Goal: Book appointment/travel/reservation

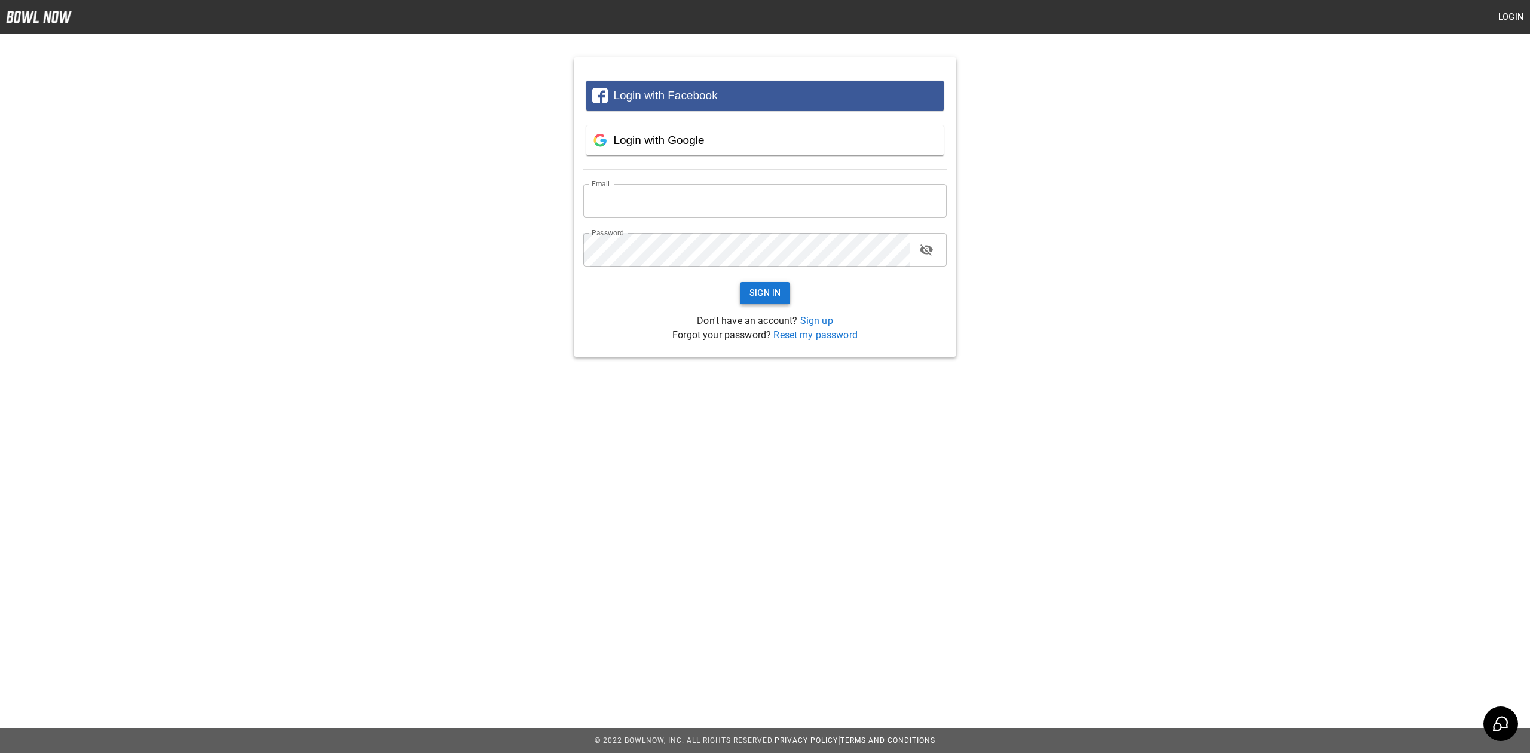
type input "**********"
click at [778, 289] on button "Sign In" at bounding box center [765, 293] width 51 height 22
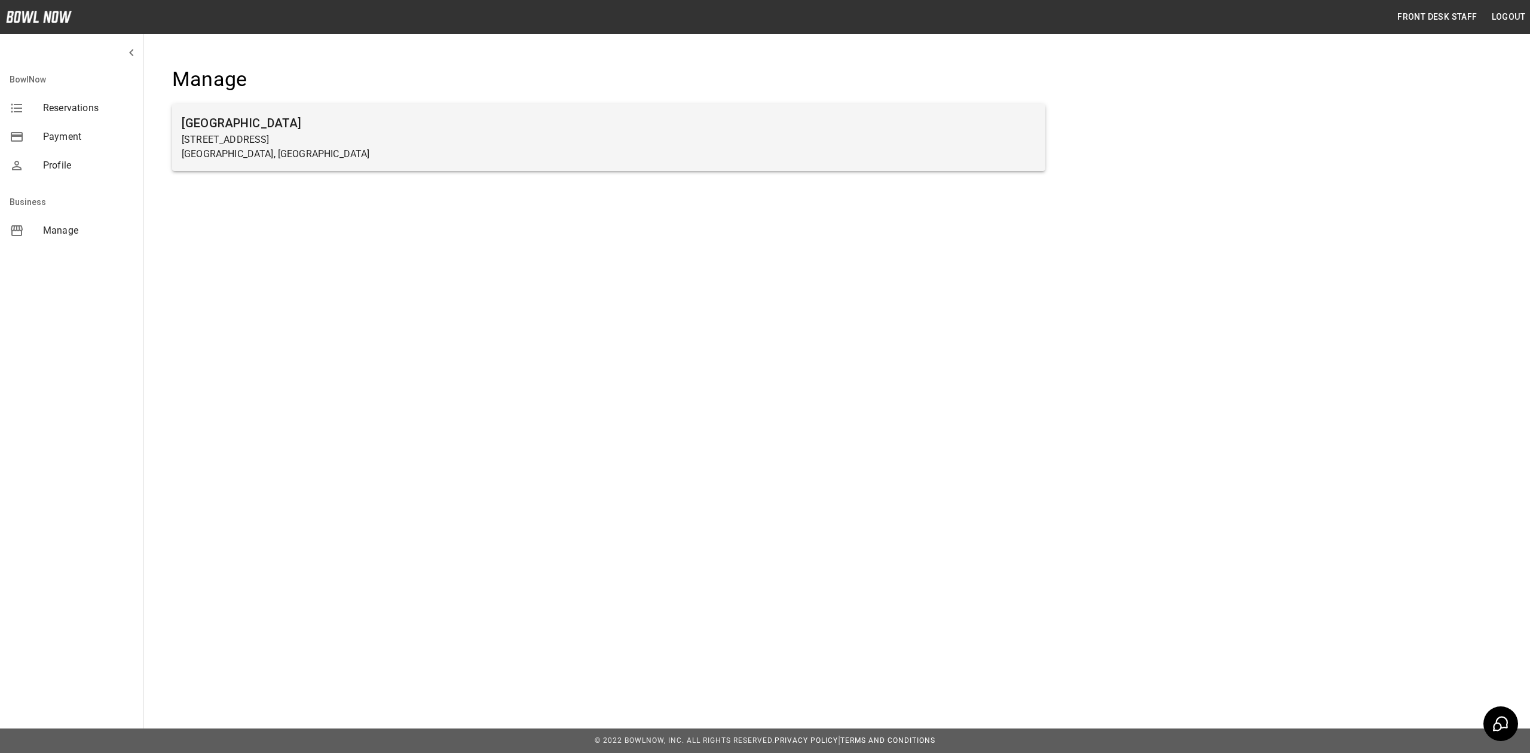
click at [397, 156] on p "[GEOGRAPHIC_DATA], [GEOGRAPHIC_DATA]" at bounding box center [609, 154] width 854 height 14
click at [561, 139] on p "[STREET_ADDRESS]" at bounding box center [609, 140] width 854 height 14
click at [314, 137] on p "[STREET_ADDRESS]" at bounding box center [609, 140] width 854 height 14
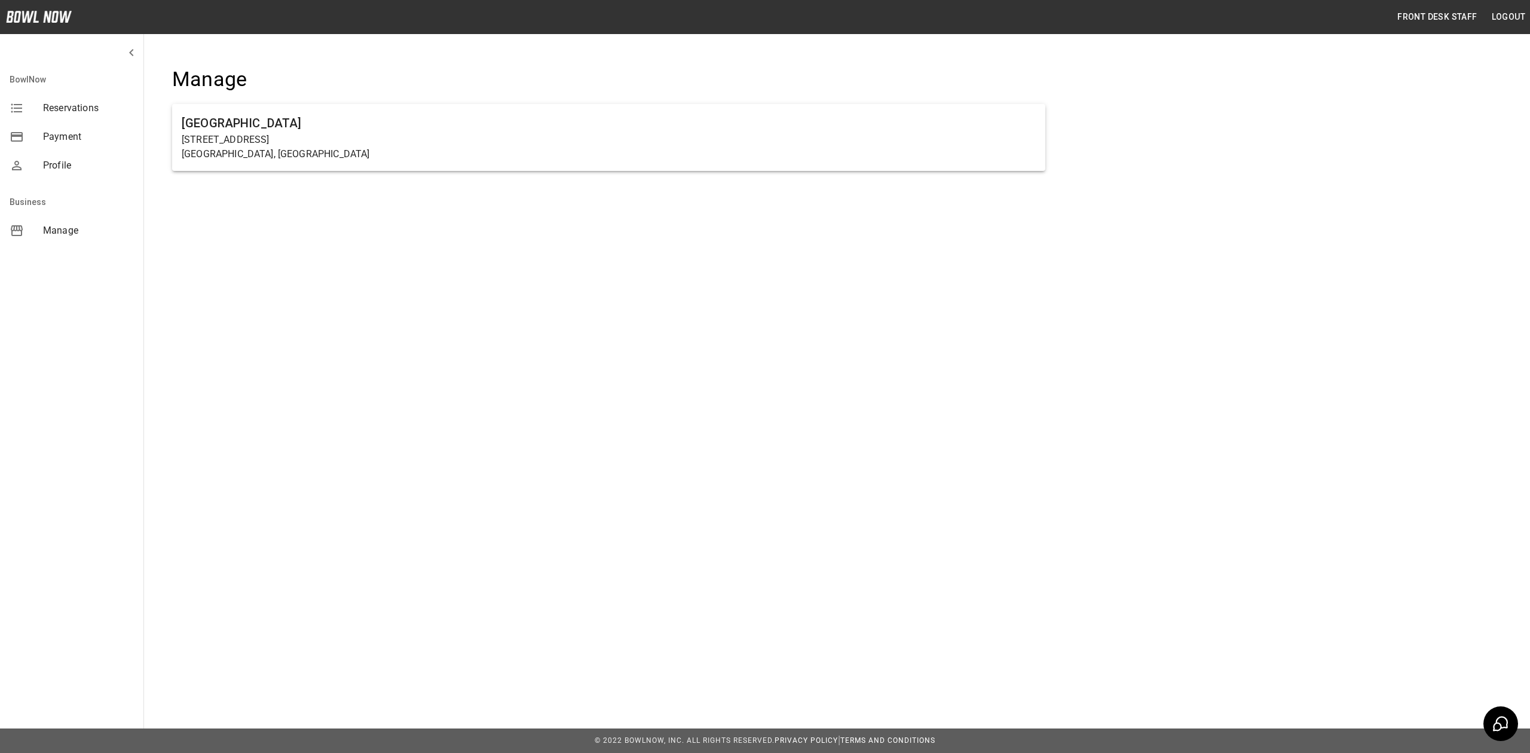
click at [491, 228] on div "Front Desk Staff Logout BowlNow Reservations Payment Profile Business [GEOGRAPH…" at bounding box center [765, 139] width 1530 height 278
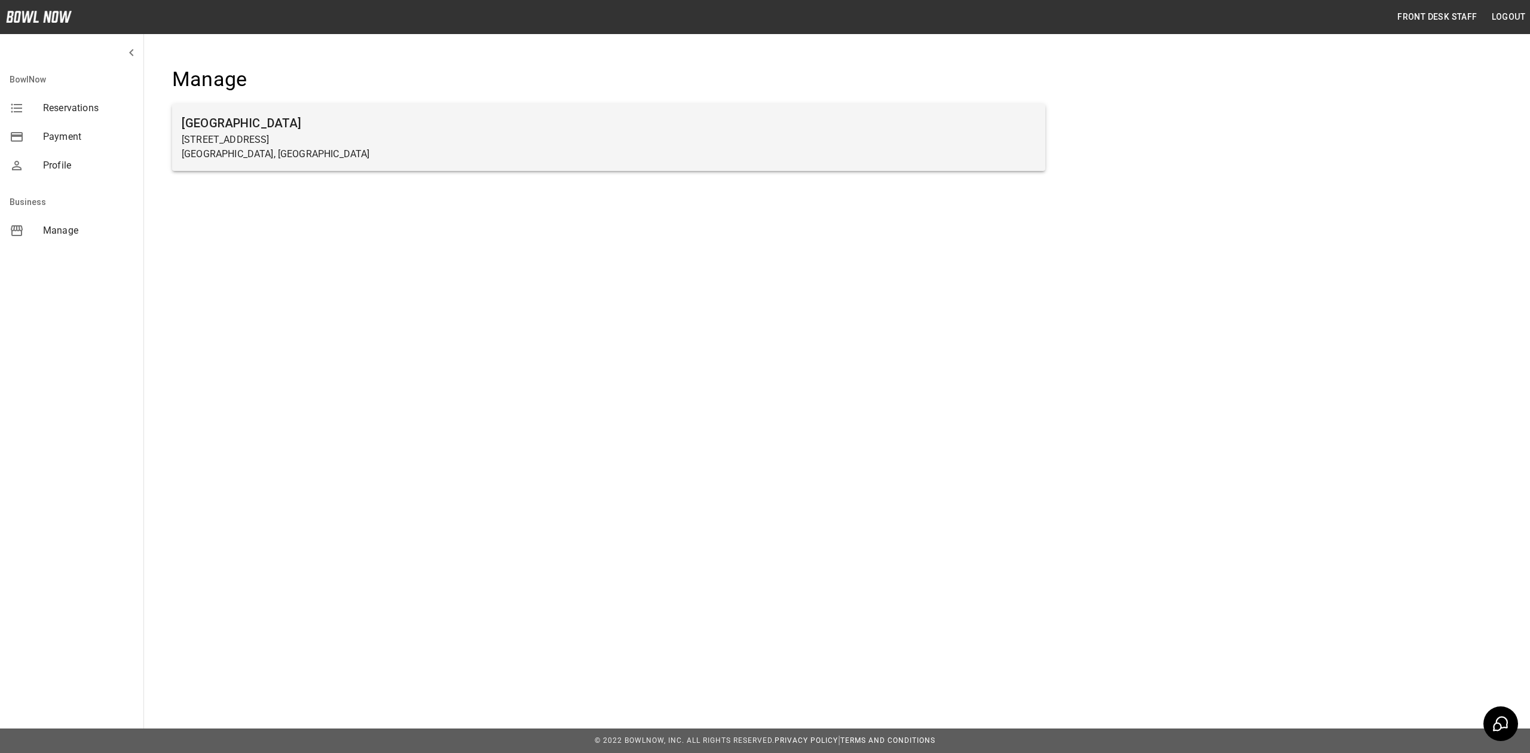
drag, startPoint x: 475, startPoint y: 123, endPoint x: 469, endPoint y: 131, distance: 9.9
click at [475, 123] on h6 "[GEOGRAPHIC_DATA]" at bounding box center [609, 123] width 854 height 19
